Goal: Information Seeking & Learning: Learn about a topic

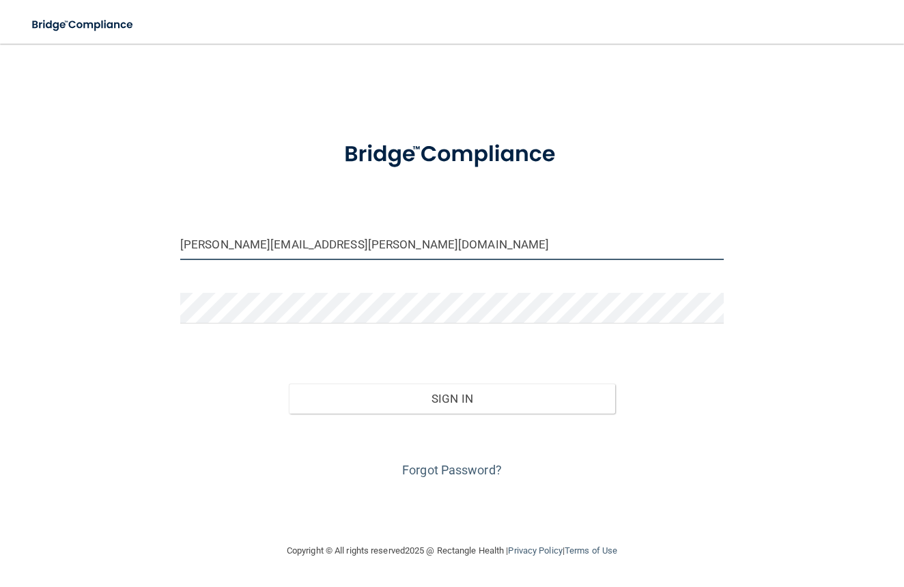
type input "[PERSON_NAME][EMAIL_ADDRESS][PERSON_NAME][DOMAIN_NAME]"
click at [432, 393] on button "Sign In" at bounding box center [452, 399] width 326 height 30
click at [442, 391] on button "Sign In" at bounding box center [452, 399] width 326 height 30
click at [475, 411] on button "Sign In" at bounding box center [452, 399] width 326 height 30
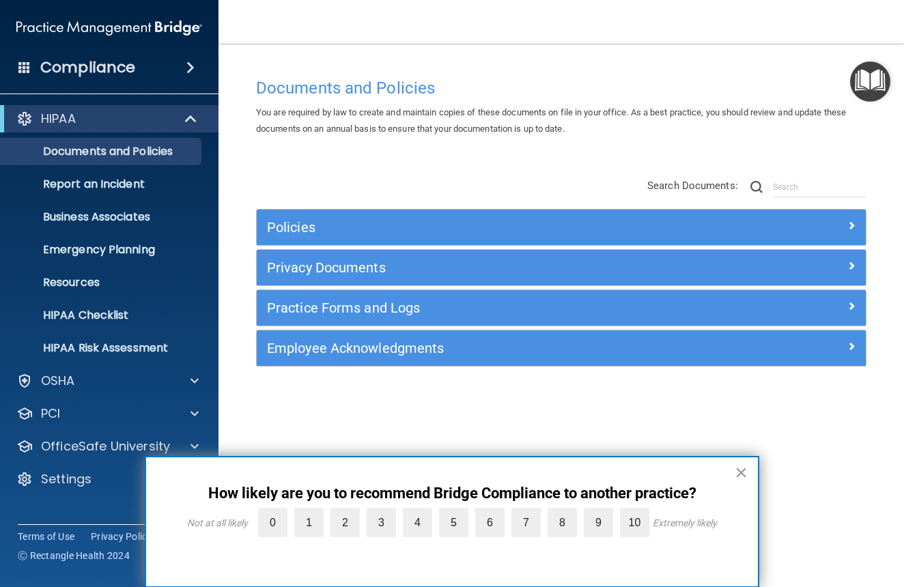
click at [739, 466] on button "×" at bounding box center [741, 473] width 13 height 22
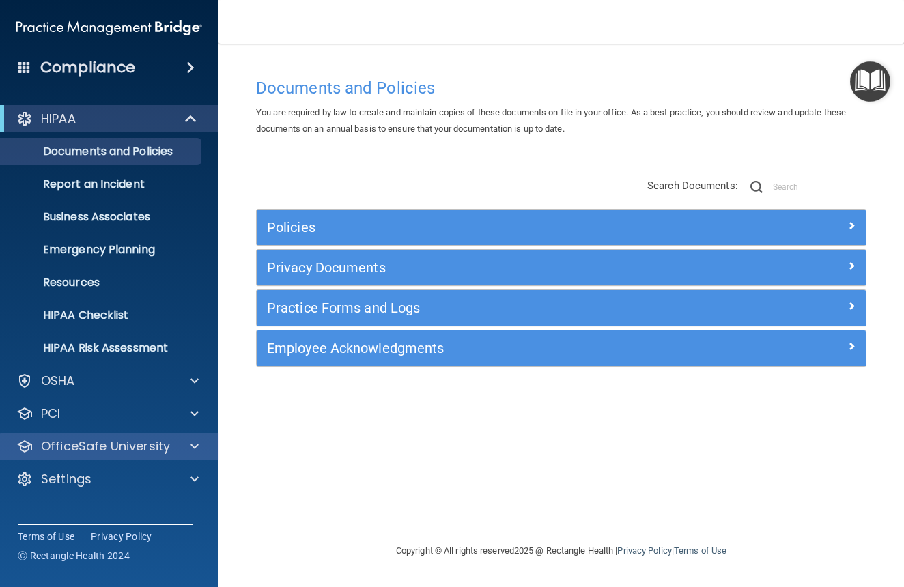
click at [76, 445] on p "OfficeSafe University" at bounding box center [105, 446] width 129 height 16
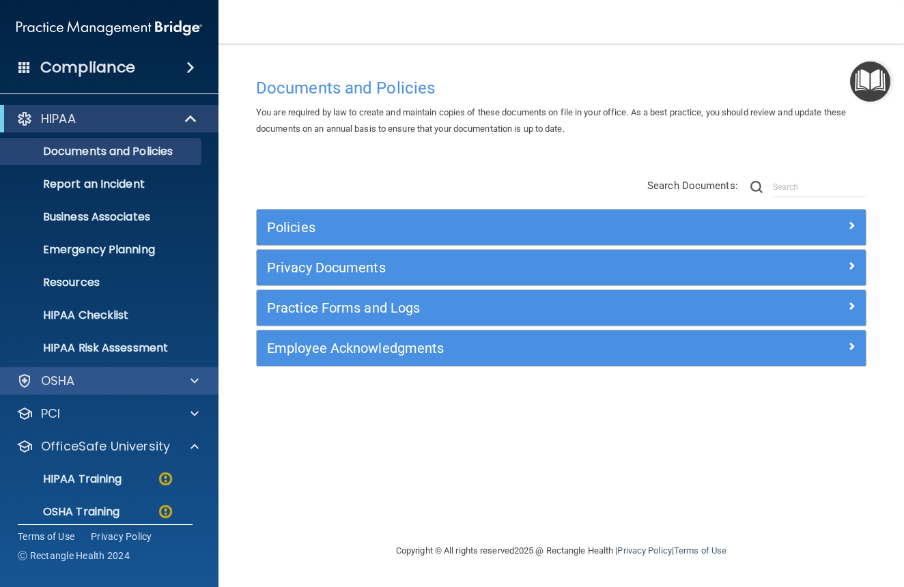
click at [65, 380] on p "OSHA" at bounding box center [58, 381] width 34 height 16
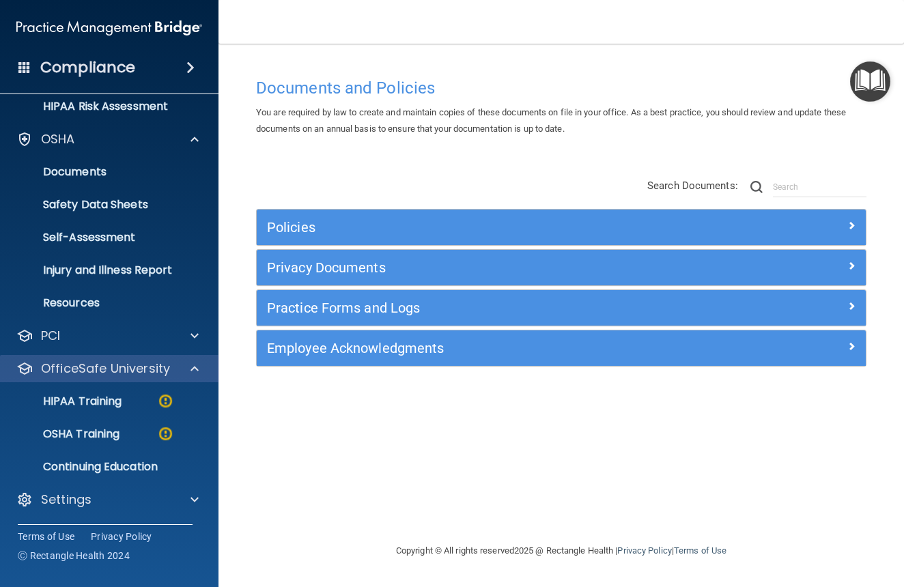
scroll to position [242, 0]
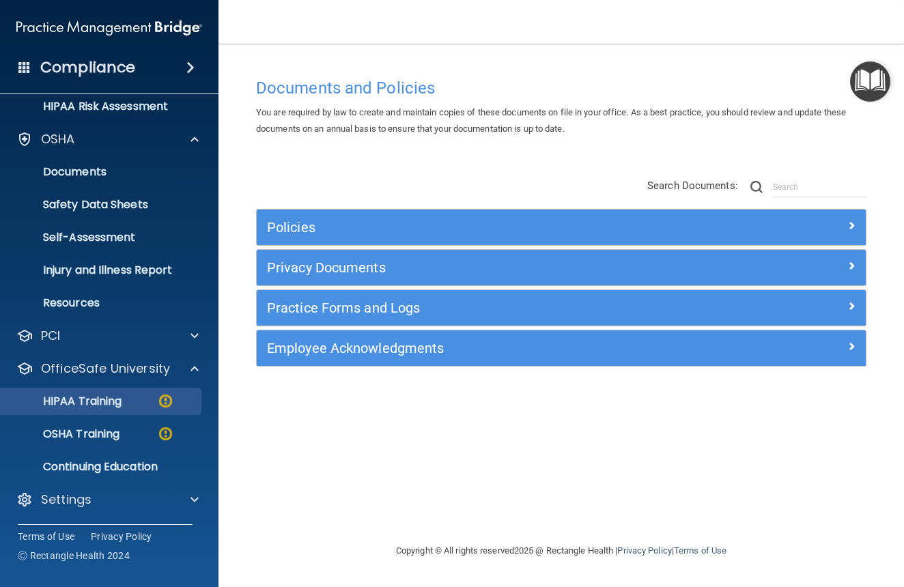
click at [103, 399] on p "HIPAA Training" at bounding box center [65, 402] width 113 height 14
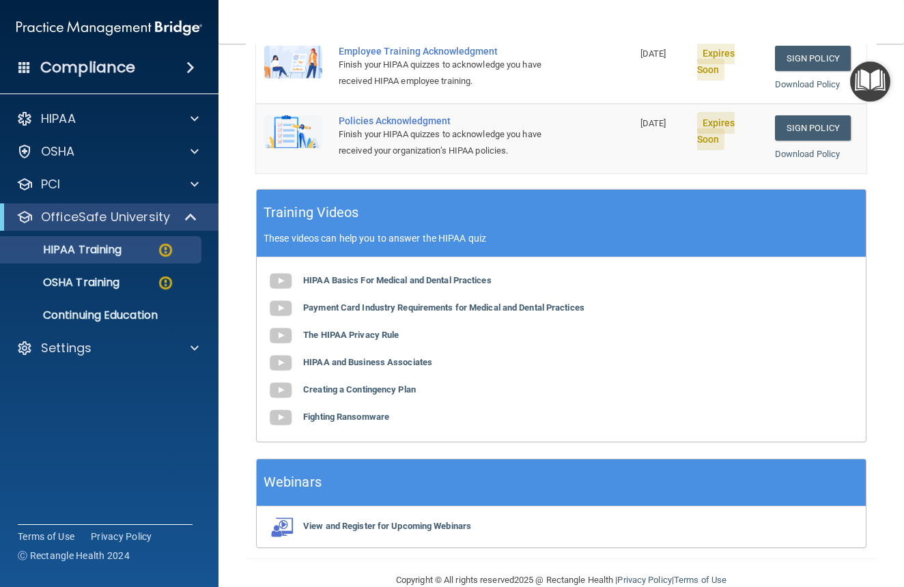
scroll to position [354, 0]
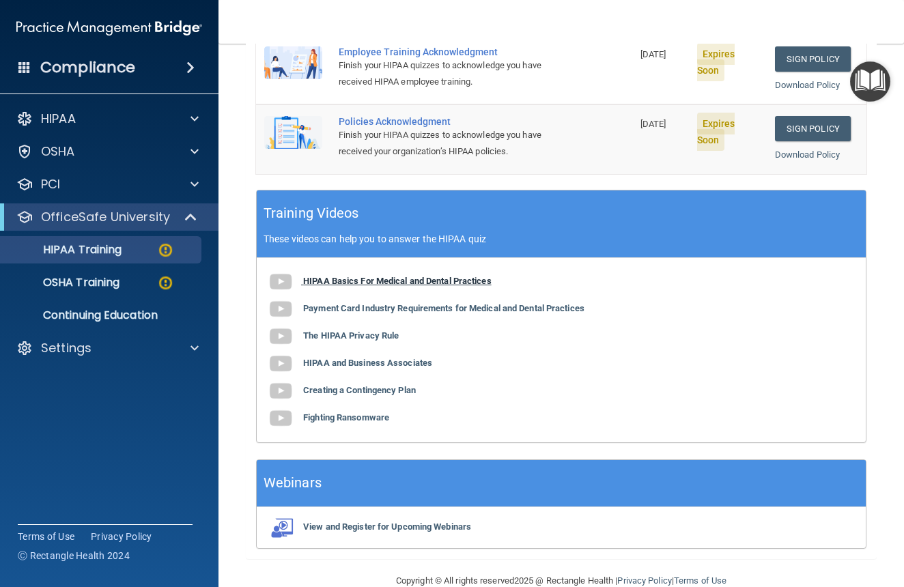
click at [311, 276] on b "HIPAA Basics For Medical and Dental Practices" at bounding box center [397, 281] width 188 height 10
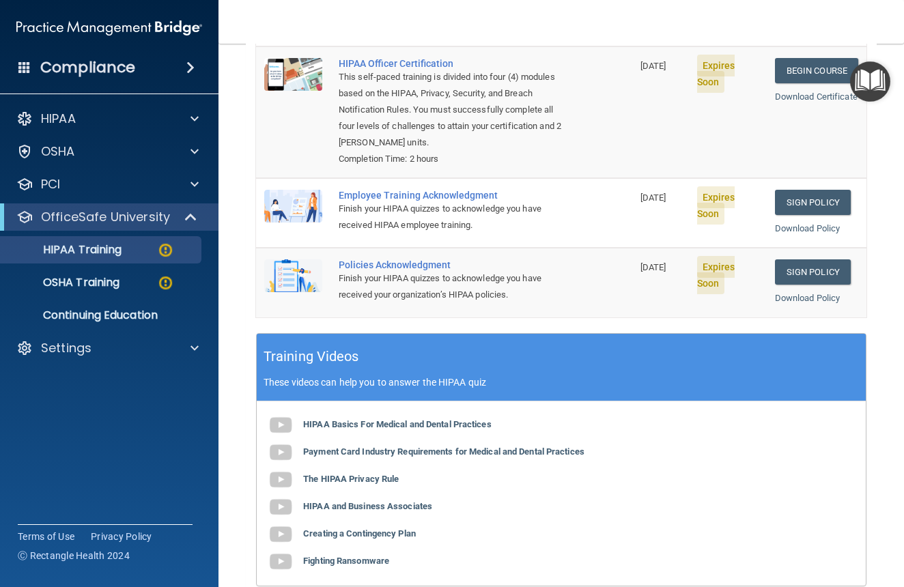
scroll to position [210, 0]
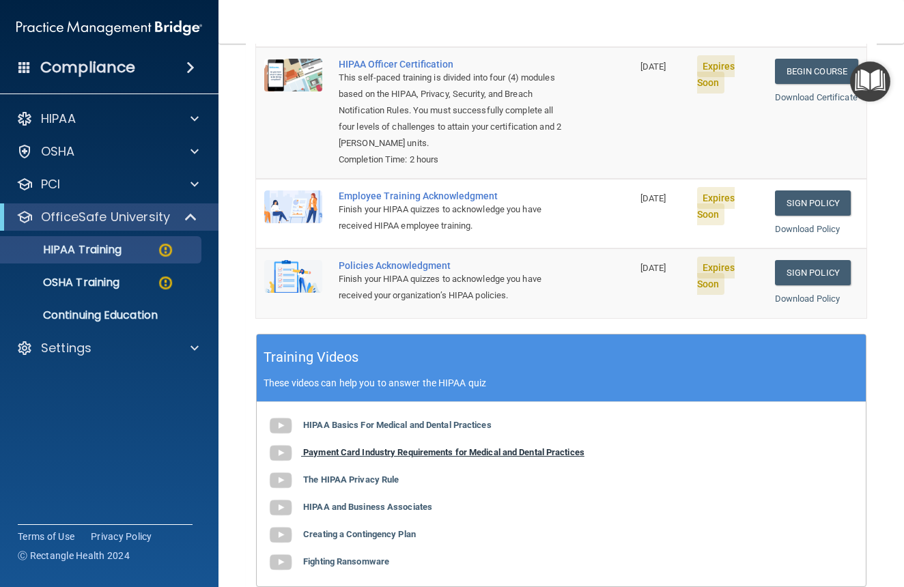
click at [341, 447] on b "Payment Card Industry Requirements for Medical and Dental Practices" at bounding box center [443, 452] width 281 height 10
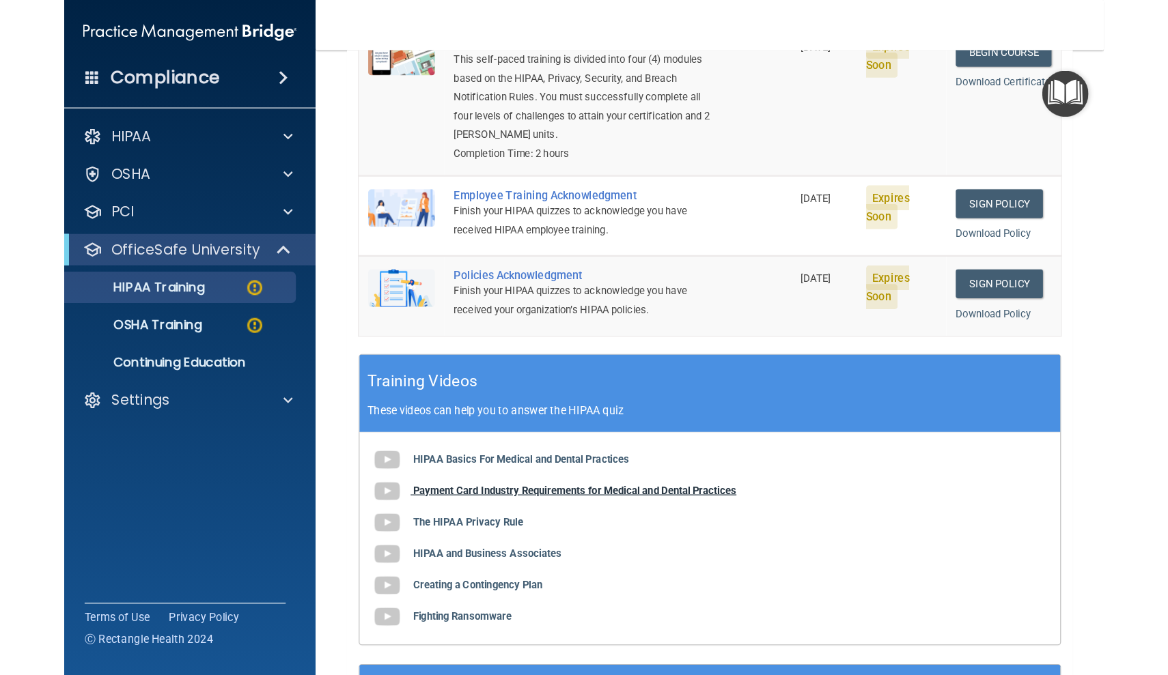
scroll to position [236, 0]
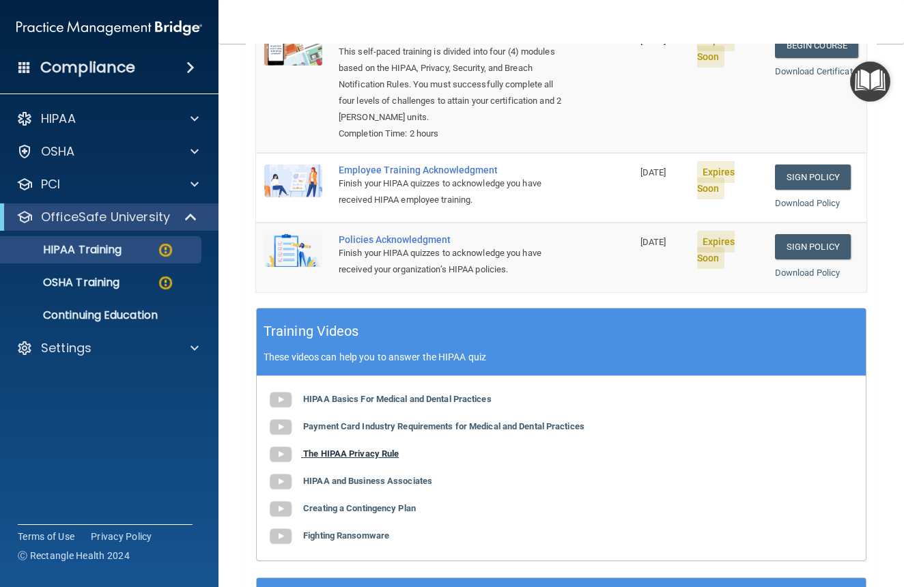
click at [340, 449] on b "The HIPAA Privacy Rule" at bounding box center [351, 454] width 96 height 10
click at [322, 476] on b "HIPAA and Business Associates" at bounding box center [367, 481] width 129 height 10
click at [359, 503] on b "Creating a Contingency Plan" at bounding box center [359, 508] width 113 height 10
click at [336, 531] on b "Fighting Ransomware" at bounding box center [346, 536] width 86 height 10
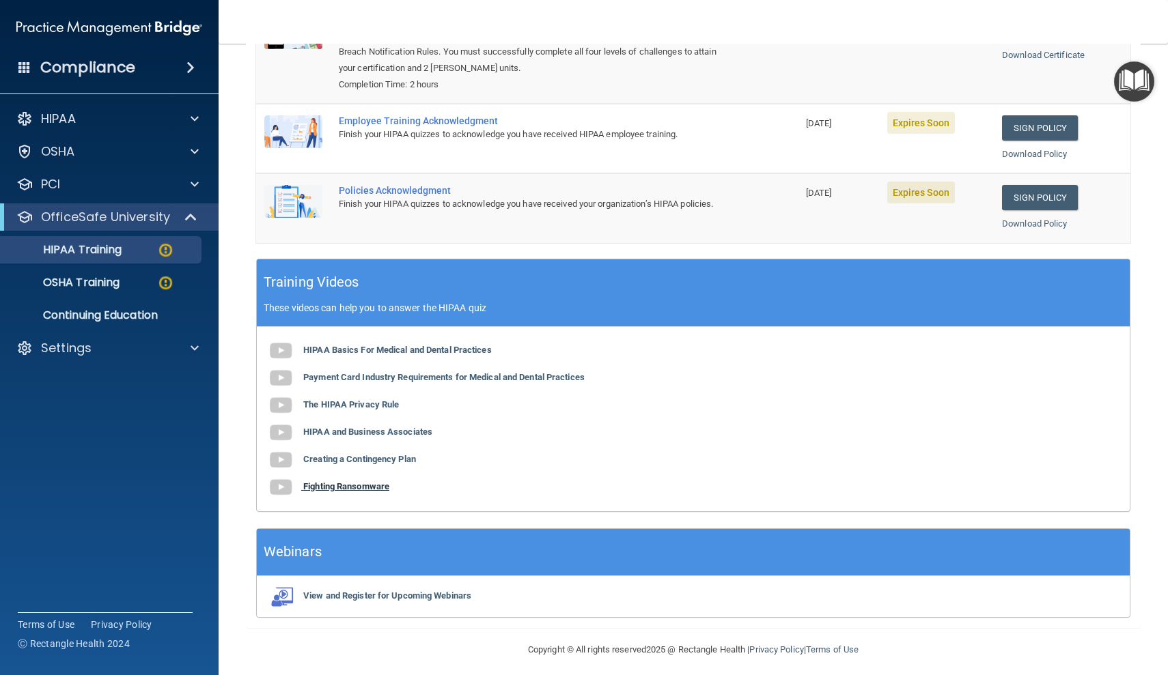
scroll to position [234, 0]
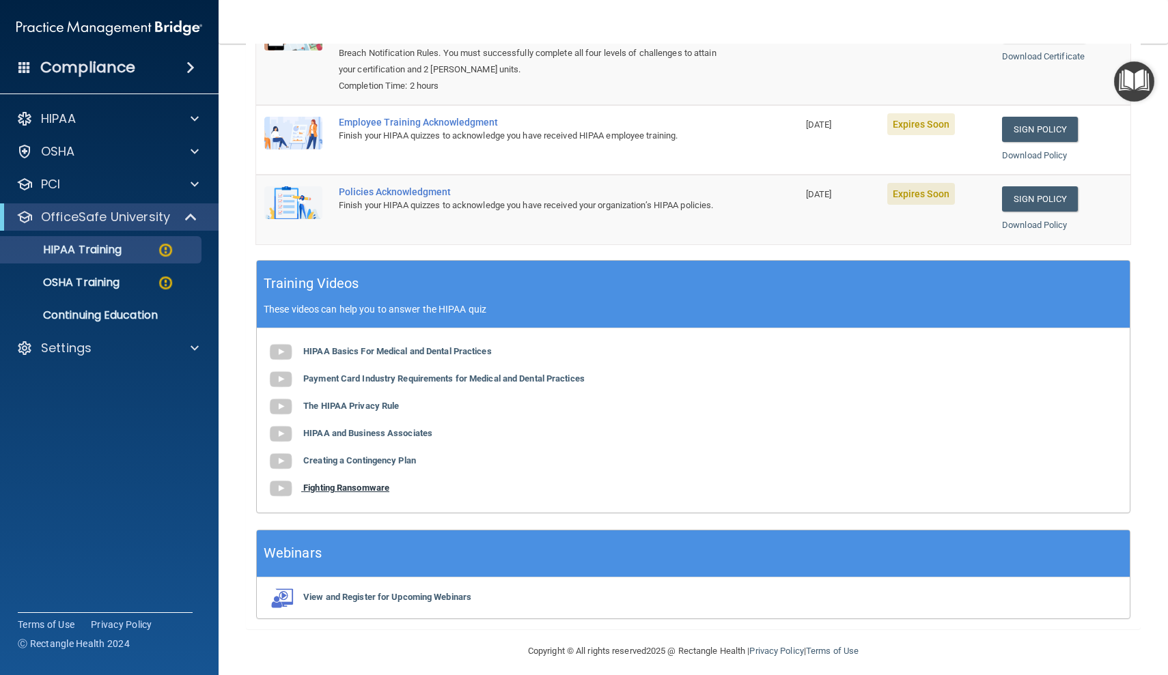
click at [349, 483] on b "Fighting Ransomware" at bounding box center [346, 488] width 86 height 10
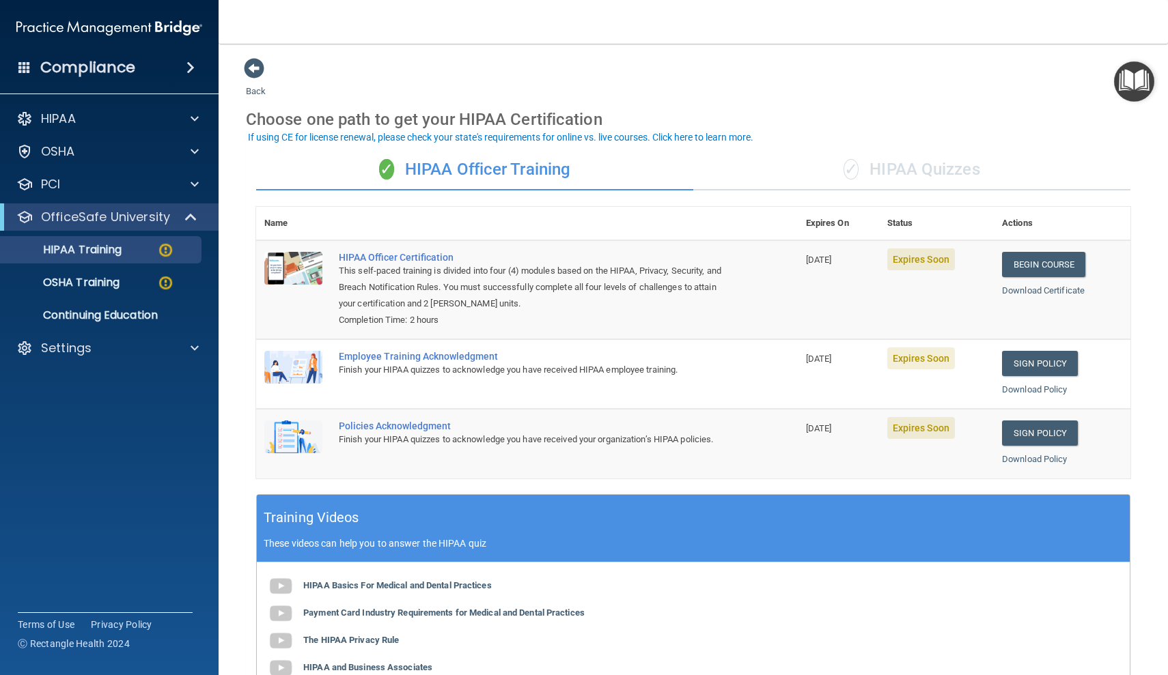
scroll to position [0, 0]
click at [903, 266] on link "Begin Course" at bounding box center [1043, 264] width 83 height 25
click at [104, 244] on p "HIPAA Training" at bounding box center [65, 250] width 113 height 14
click at [167, 251] on img at bounding box center [165, 250] width 17 height 17
click at [100, 315] on p "Continuing Education" at bounding box center [102, 316] width 186 height 14
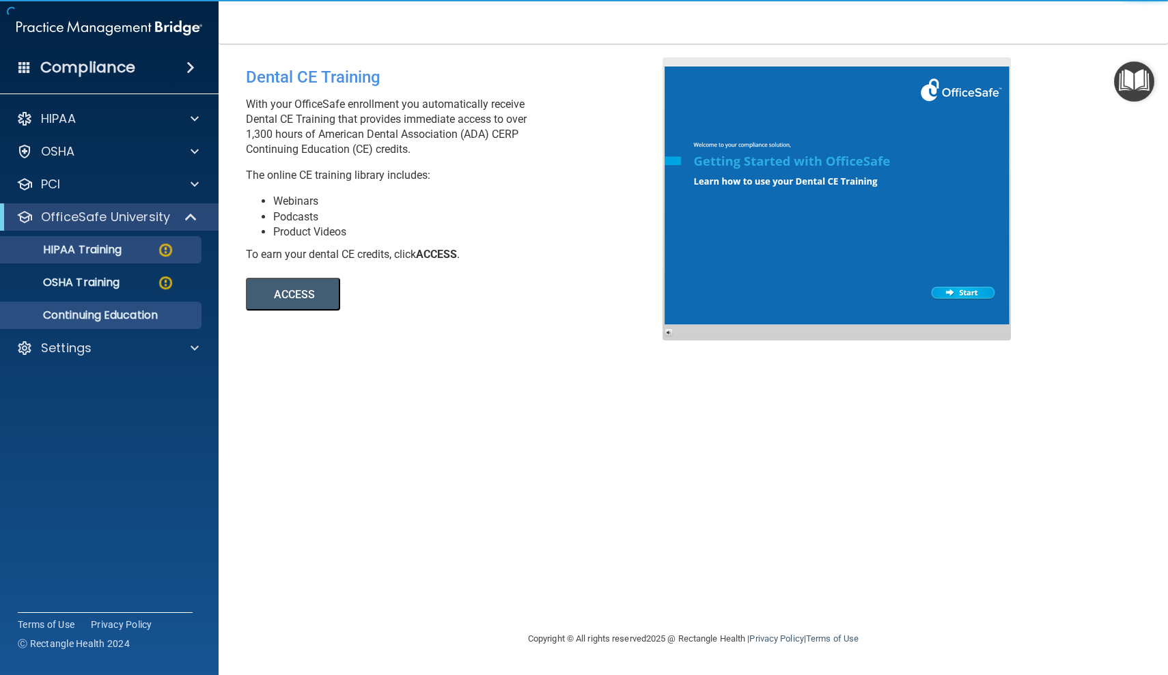
click at [92, 253] on p "HIPAA Training" at bounding box center [65, 250] width 113 height 14
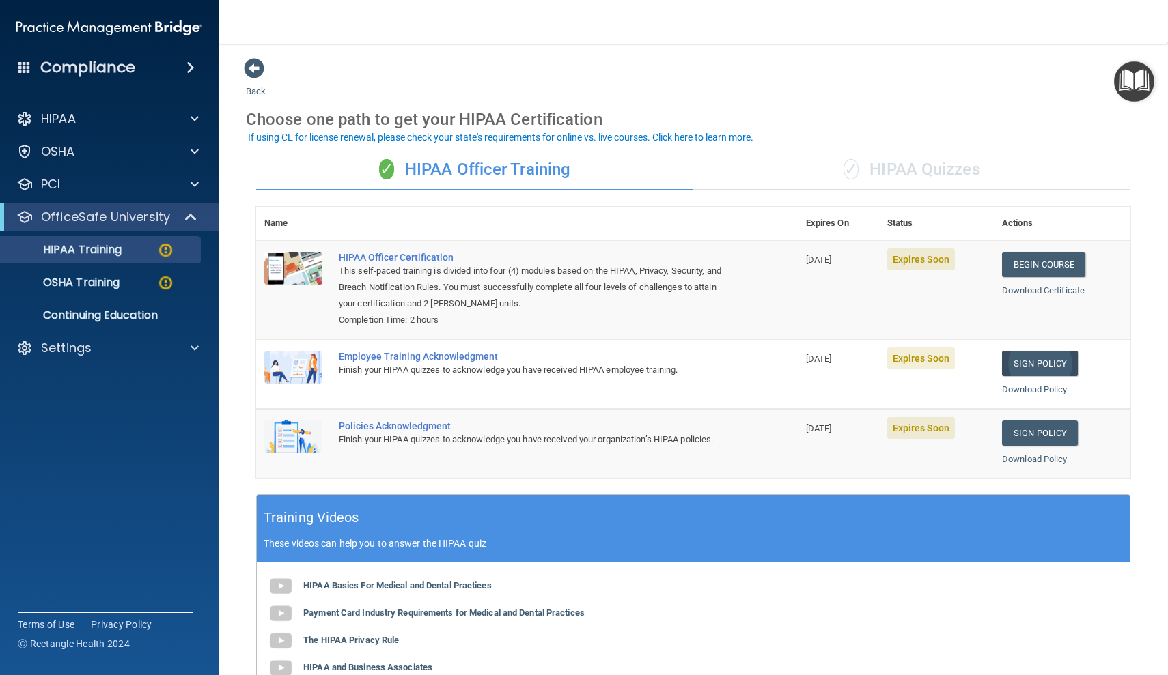
click at [903, 352] on link "Sign Policy" at bounding box center [1040, 363] width 76 height 25
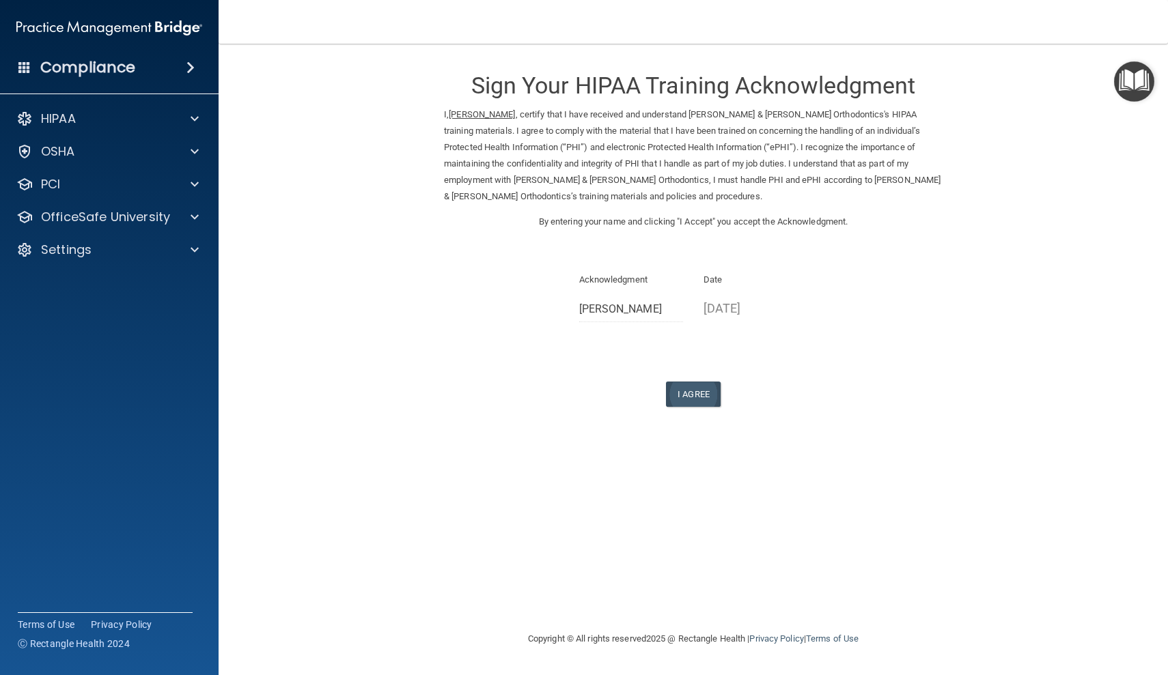
click at [688, 382] on button "I Agree" at bounding box center [693, 394] width 55 height 25
click at [698, 385] on button "I Agree" at bounding box center [693, 394] width 55 height 25
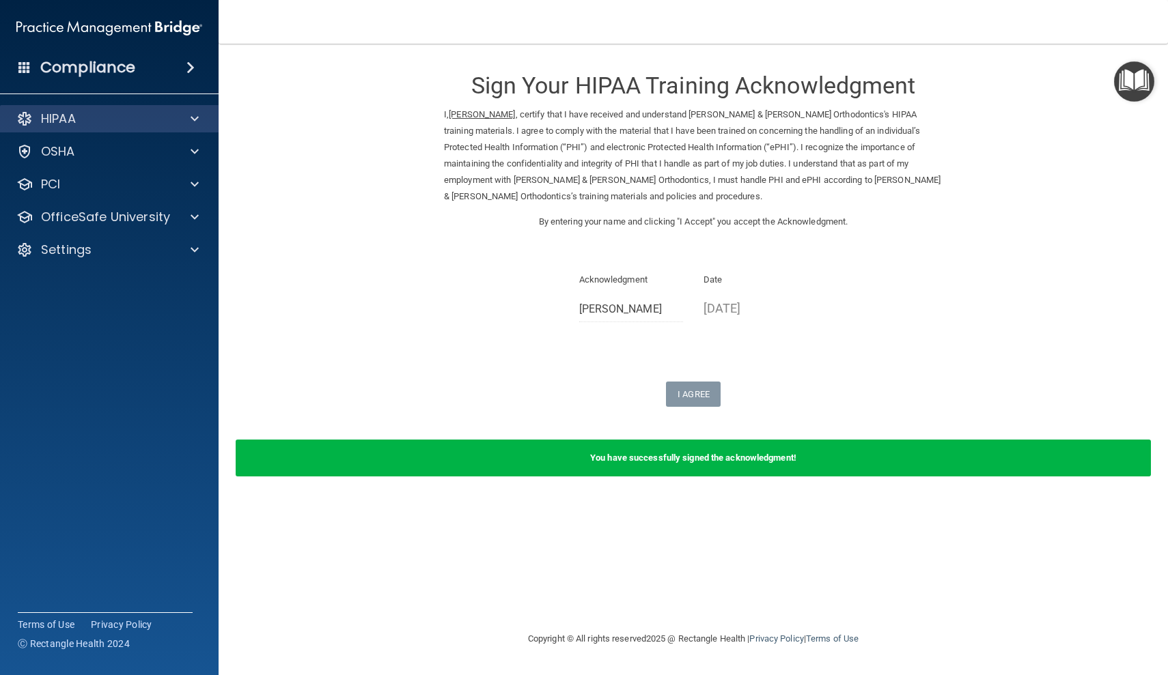
click at [104, 119] on div "HIPAA" at bounding box center [90, 119] width 169 height 16
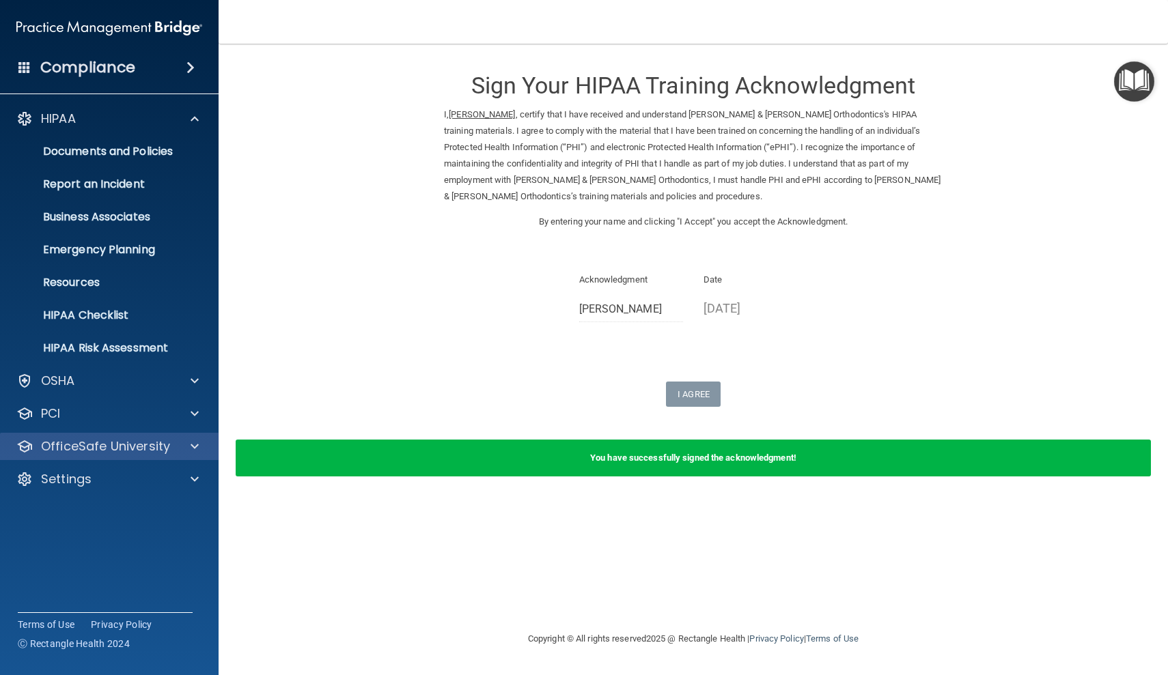
click at [81, 452] on p "OfficeSafe University" at bounding box center [105, 446] width 129 height 16
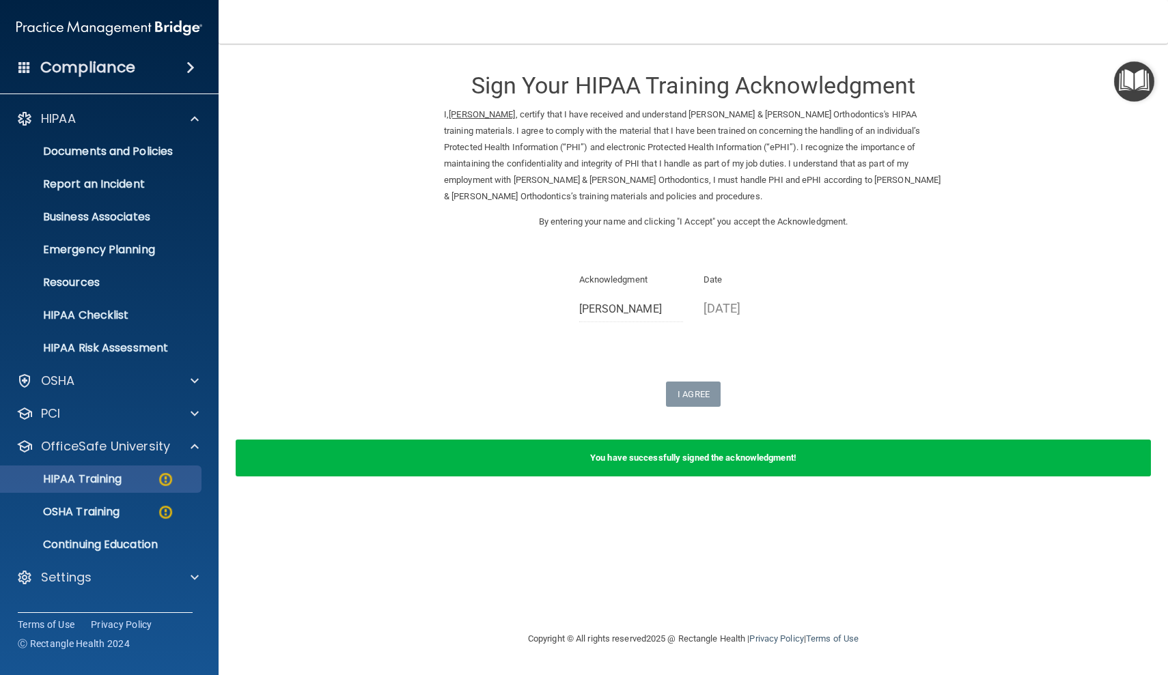
click at [98, 475] on p "HIPAA Training" at bounding box center [65, 480] width 113 height 14
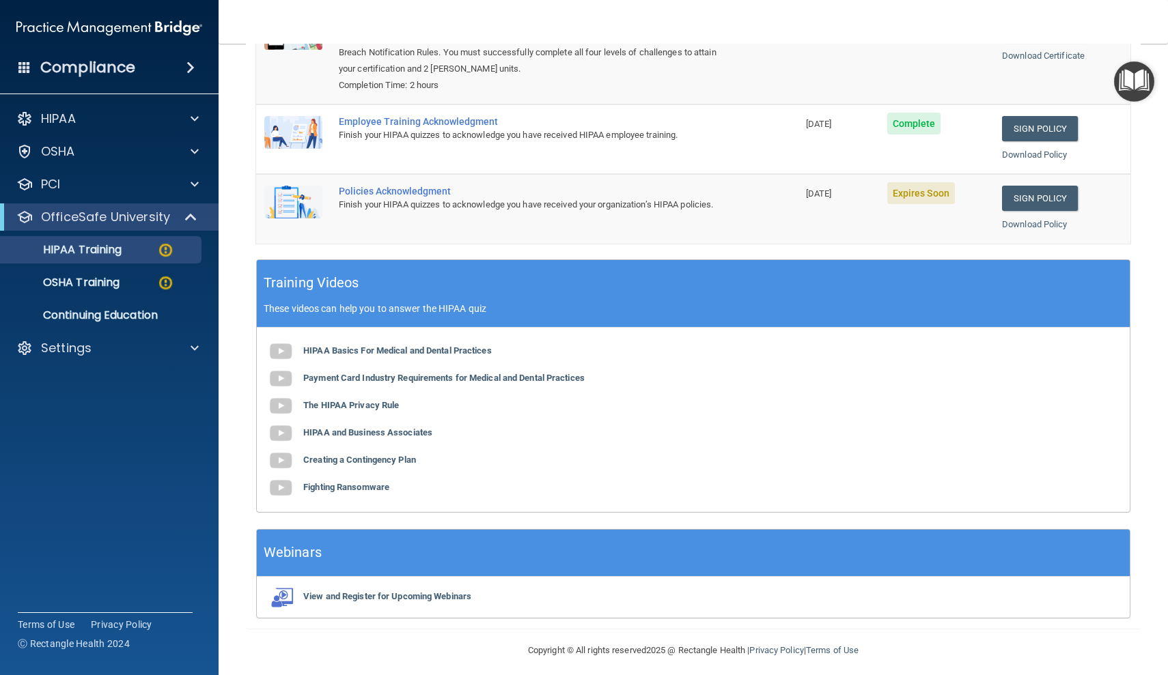
scroll to position [234, 0]
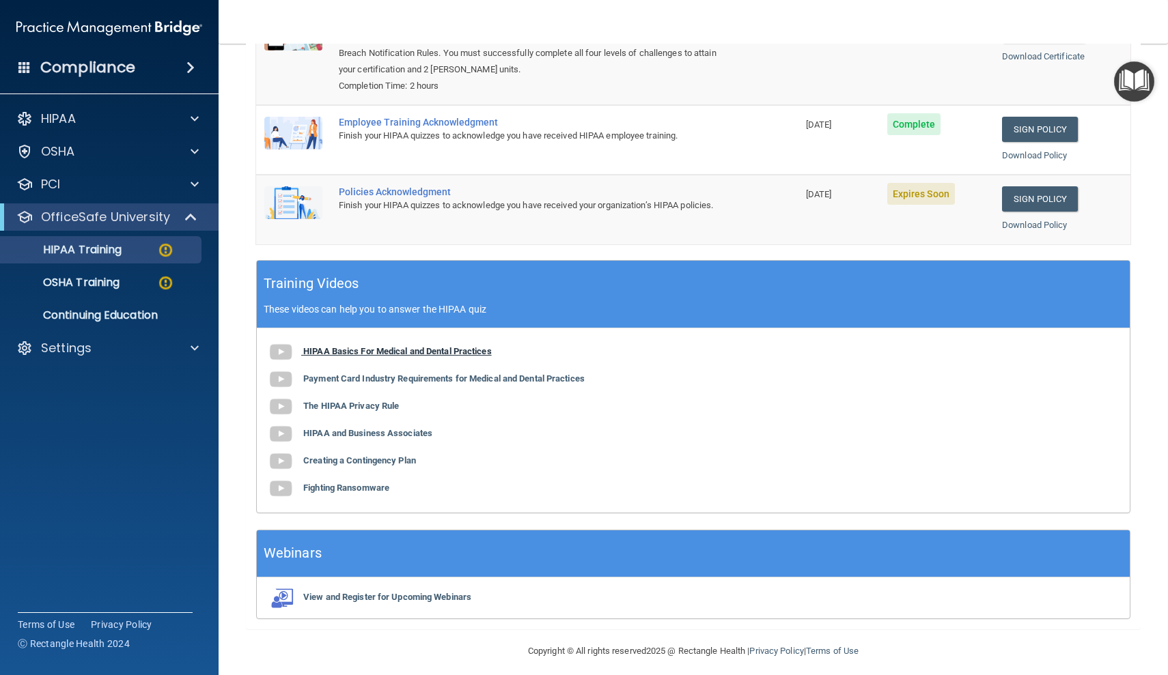
click at [279, 344] on img at bounding box center [280, 352] width 27 height 27
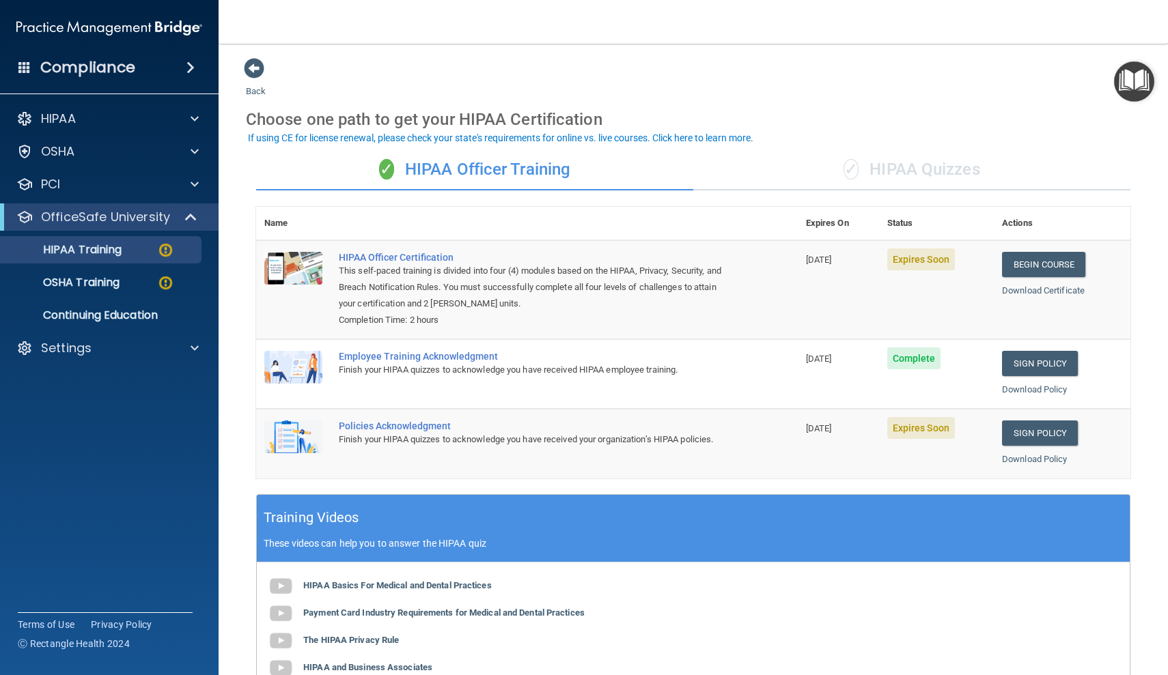
scroll to position [0, 0]
click at [1054, 425] on link "Sign Policy" at bounding box center [1040, 433] width 76 height 25
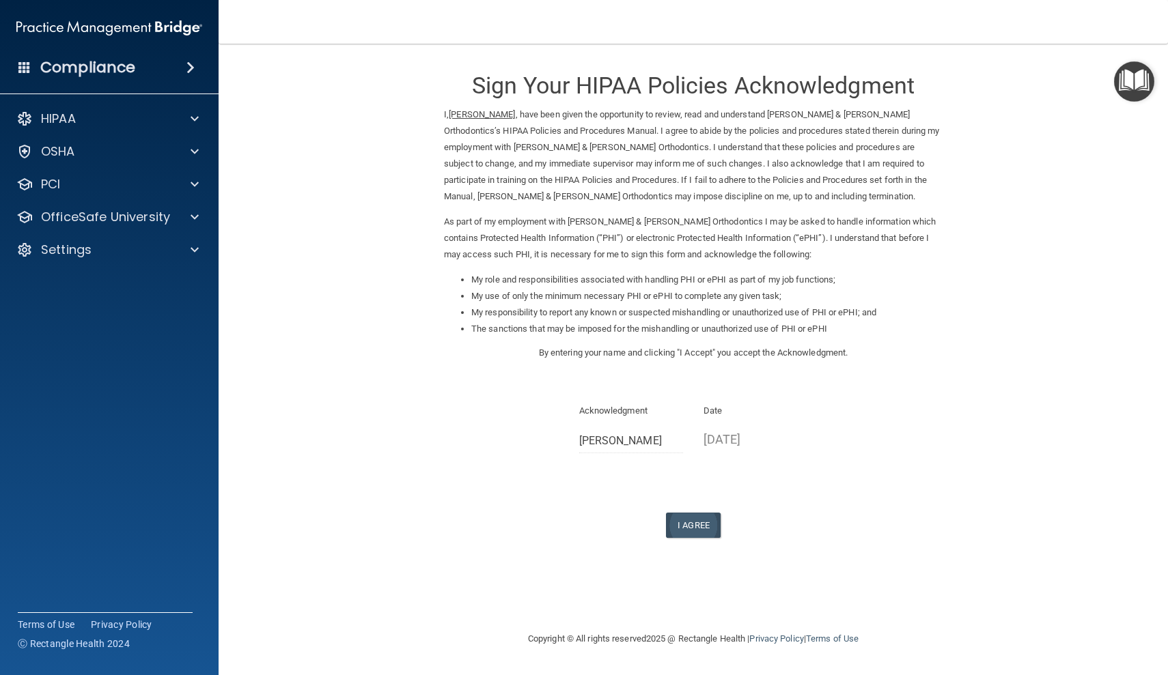
click at [696, 513] on button "I Agree" at bounding box center [693, 525] width 55 height 25
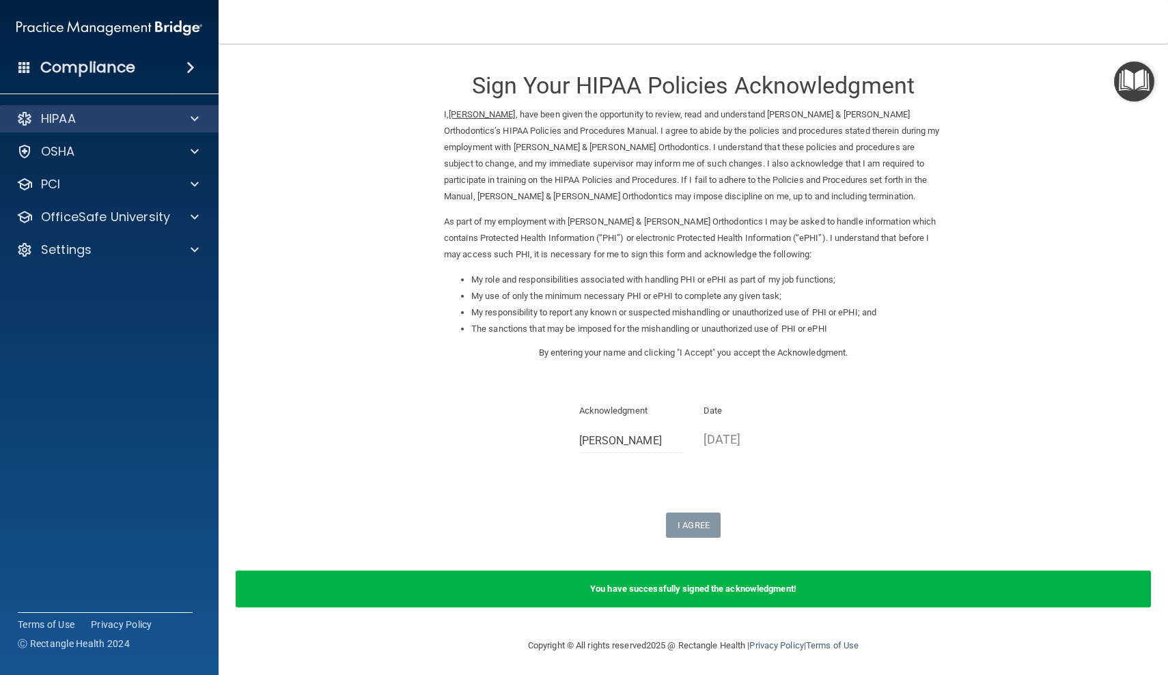
click at [68, 118] on p "HIPAA" at bounding box center [58, 119] width 35 height 16
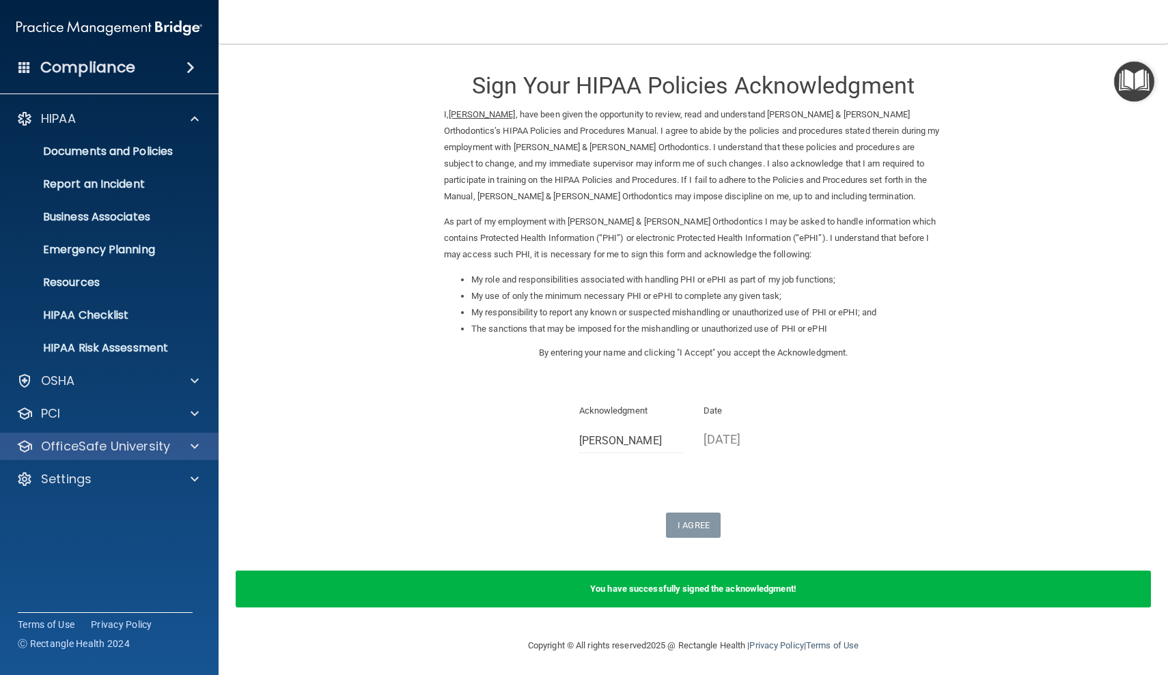
click at [104, 443] on p "OfficeSafe University" at bounding box center [105, 446] width 129 height 16
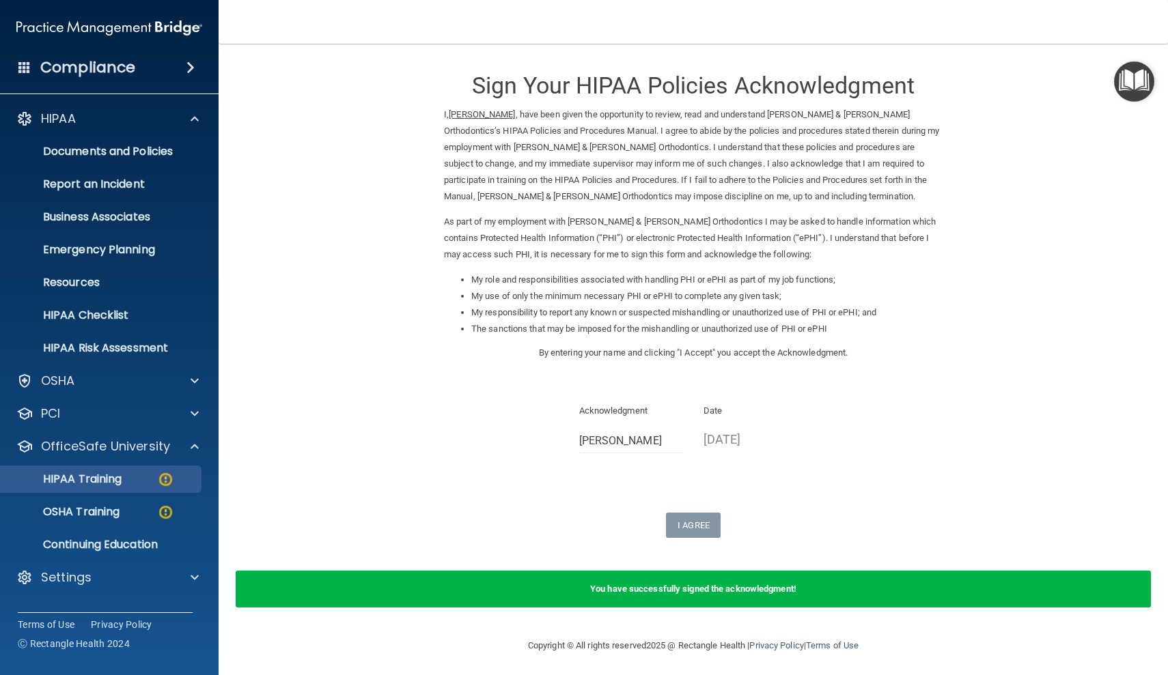
click at [117, 476] on p "HIPAA Training" at bounding box center [65, 480] width 113 height 14
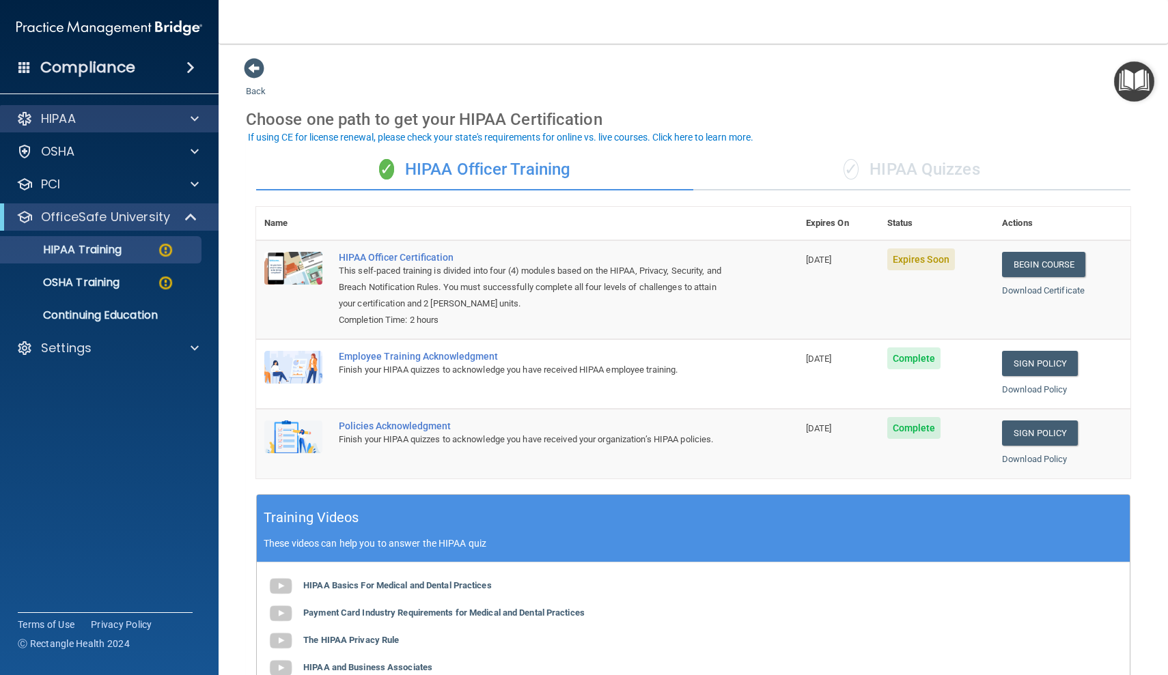
click at [66, 116] on p "HIPAA" at bounding box center [58, 119] width 35 height 16
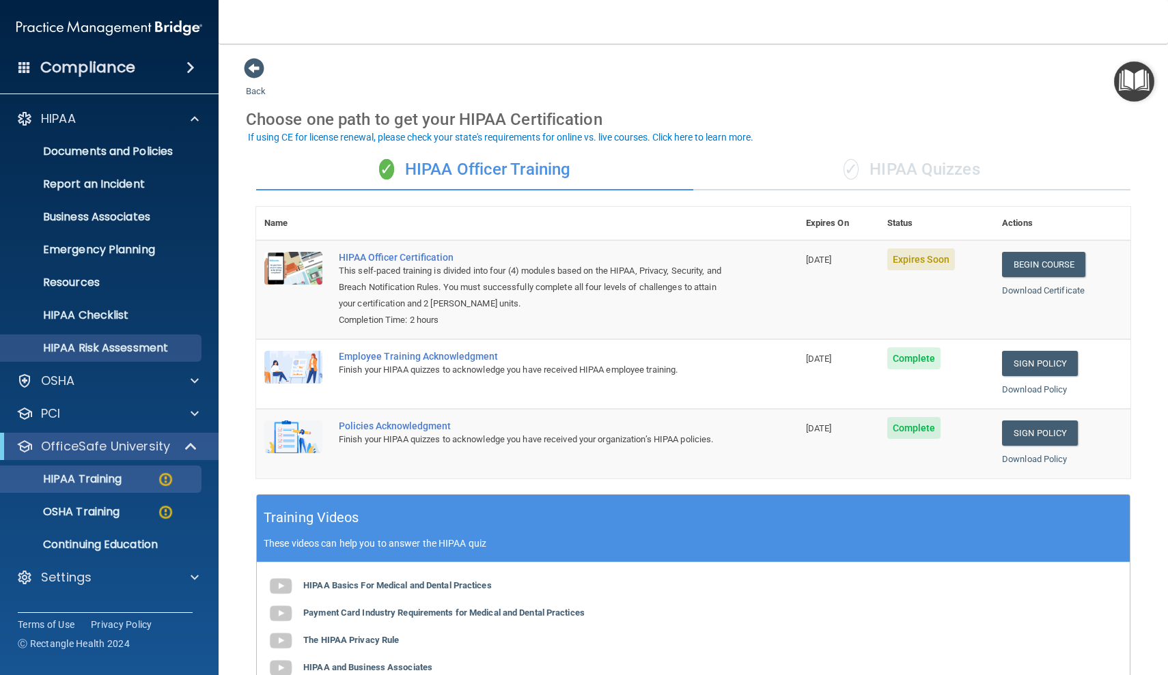
click at [87, 341] on p "HIPAA Risk Assessment" at bounding box center [102, 348] width 186 height 14
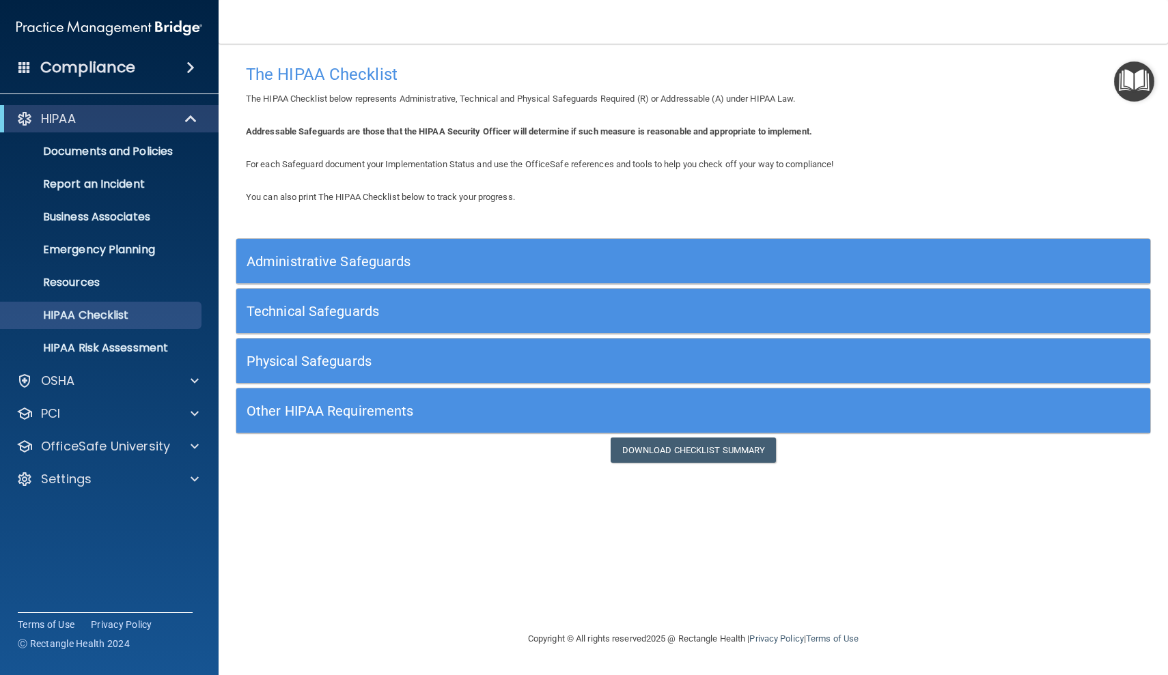
click at [348, 254] on h5 "Administrative Safeguards" at bounding box center [579, 261] width 665 height 15
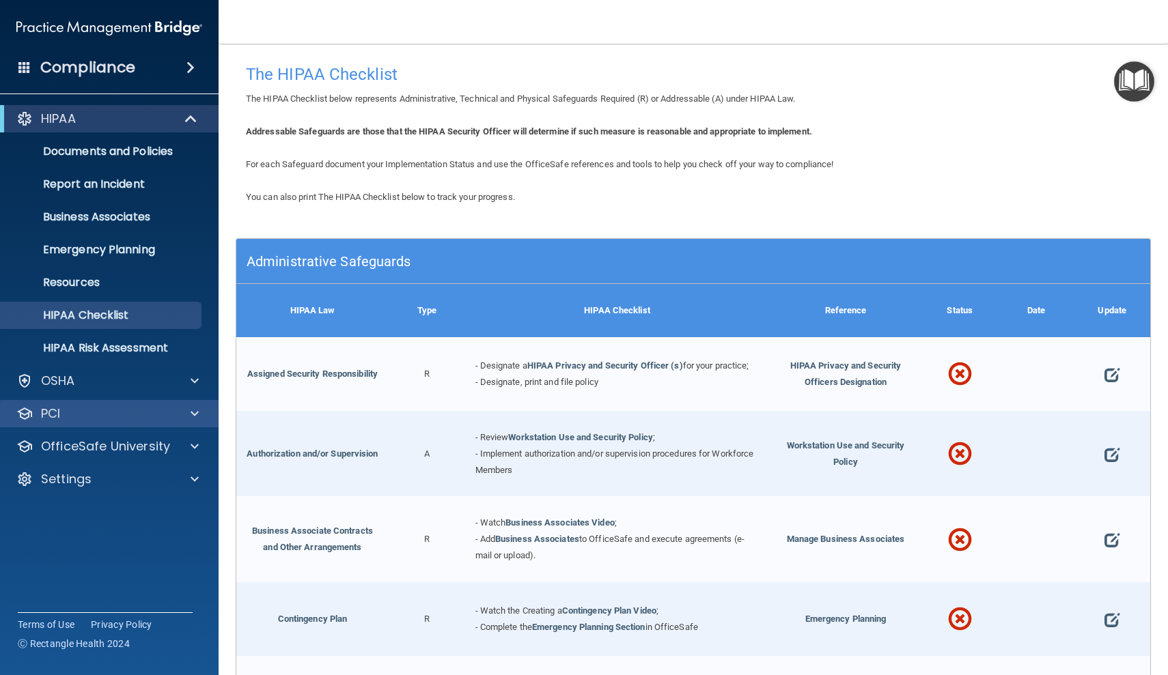
click at [57, 418] on p "PCI" at bounding box center [50, 414] width 19 height 16
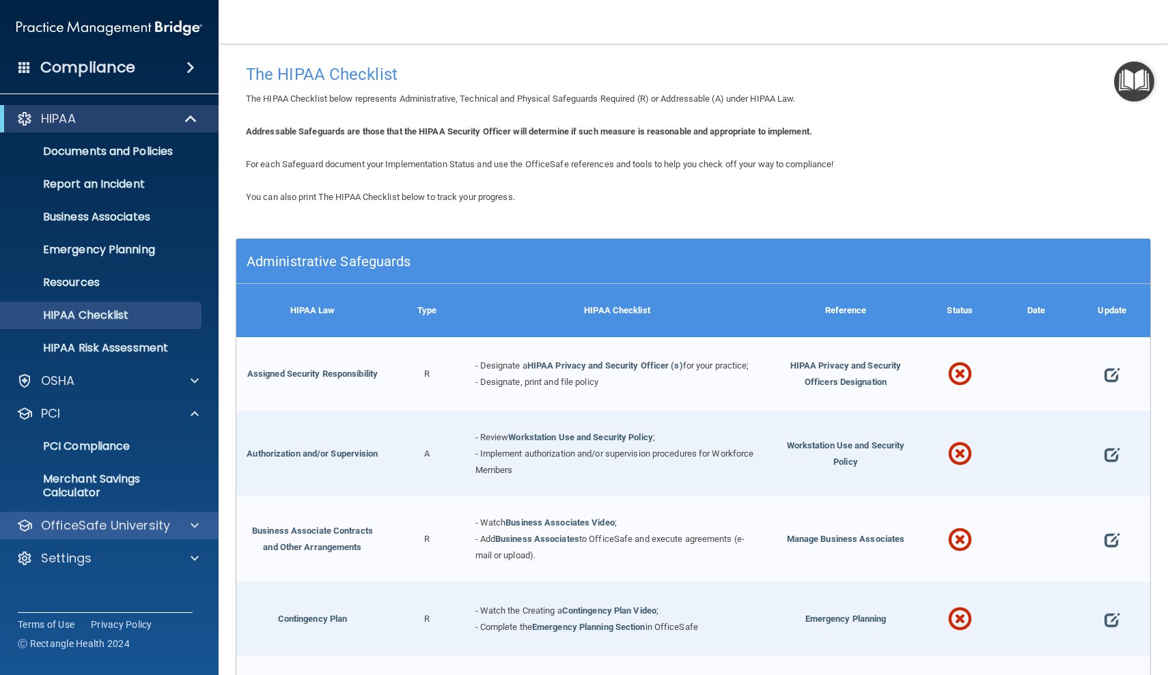
click at [85, 523] on p "OfficeSafe University" at bounding box center [105, 526] width 129 height 16
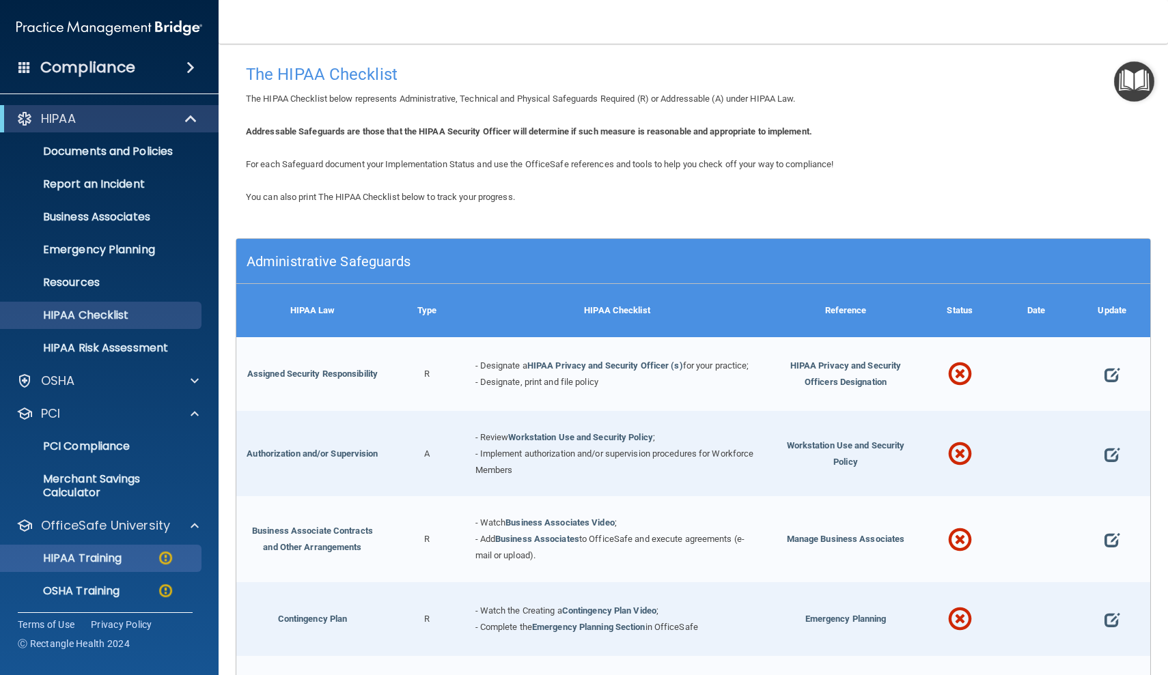
click at [103, 558] on p "HIPAA Training" at bounding box center [65, 559] width 113 height 14
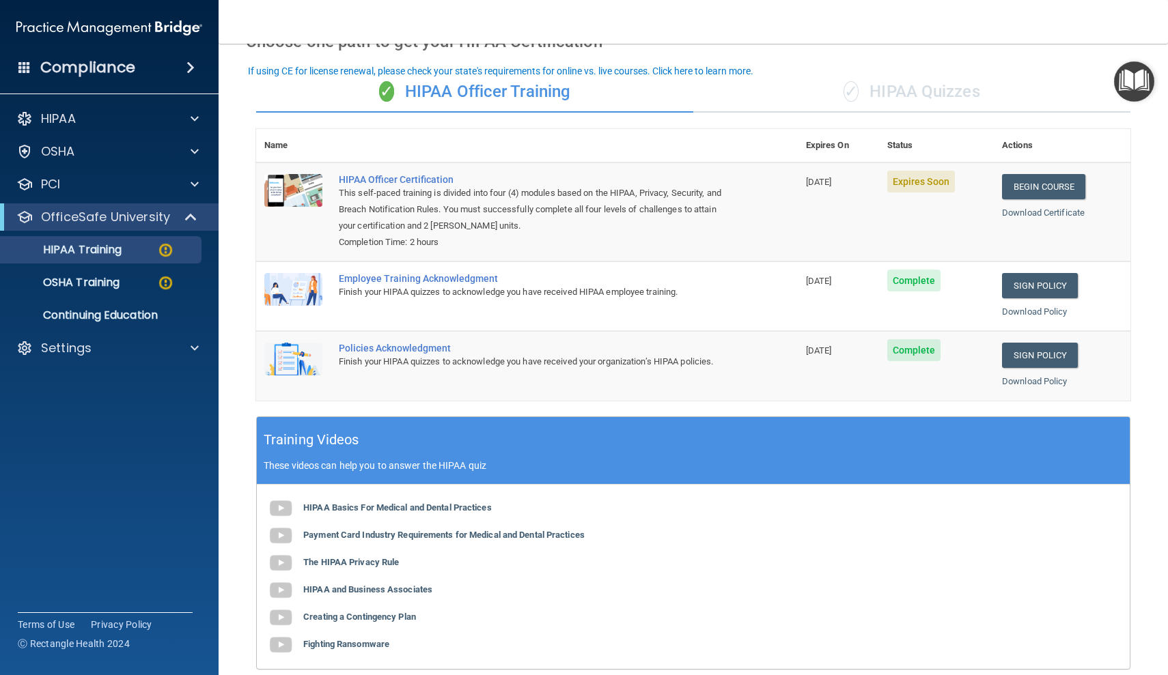
scroll to position [65, 0]
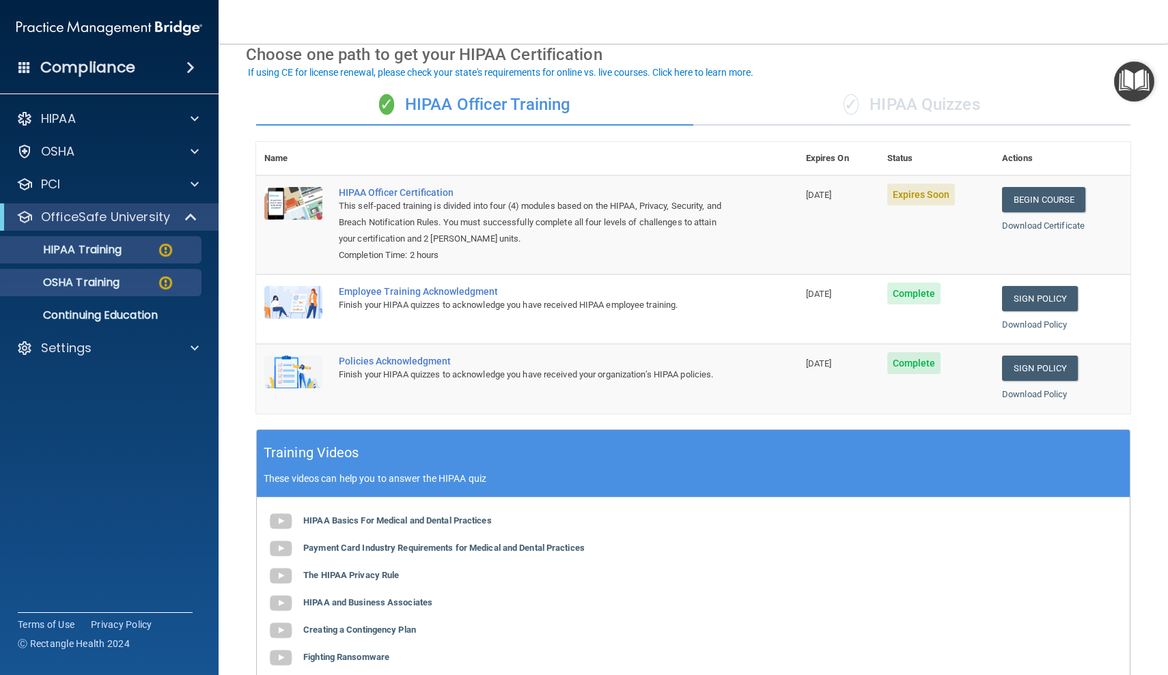
click at [119, 284] on p "OSHA Training" at bounding box center [64, 283] width 111 height 14
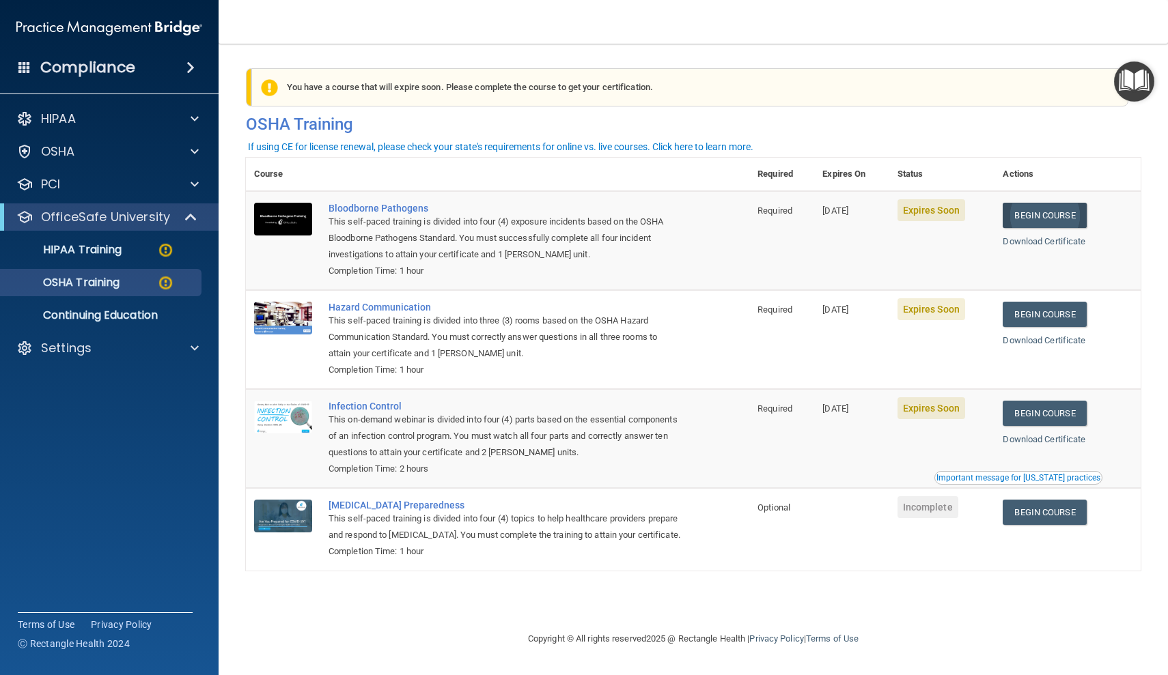
click at [1052, 220] on link "Begin Course" at bounding box center [1043, 215] width 83 height 25
click at [1048, 237] on link "Download Certificate" at bounding box center [1043, 241] width 83 height 10
click at [1046, 303] on link "Begin Course" at bounding box center [1043, 314] width 83 height 25
click at [1052, 406] on link "Begin Course" at bounding box center [1043, 413] width 83 height 25
